Goal: Navigation & Orientation: Find specific page/section

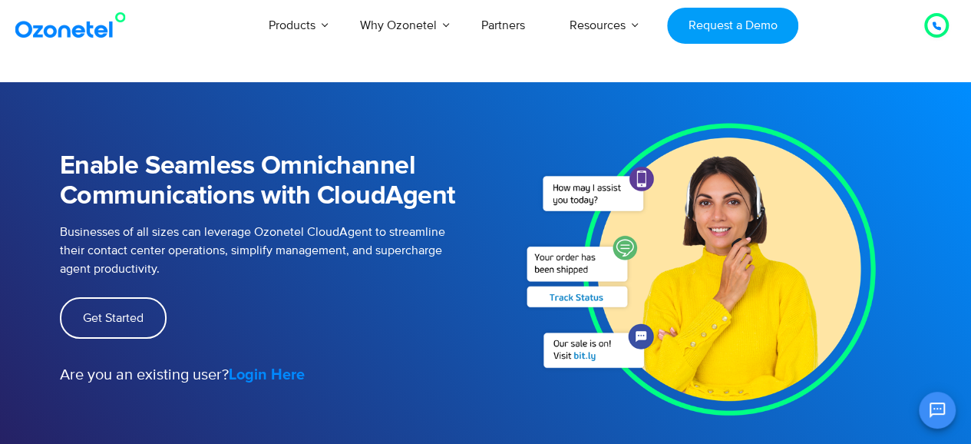
click at [283, 373] on strong "Login Here" at bounding box center [267, 374] width 76 height 15
